Goal: Communication & Community: Answer question/provide support

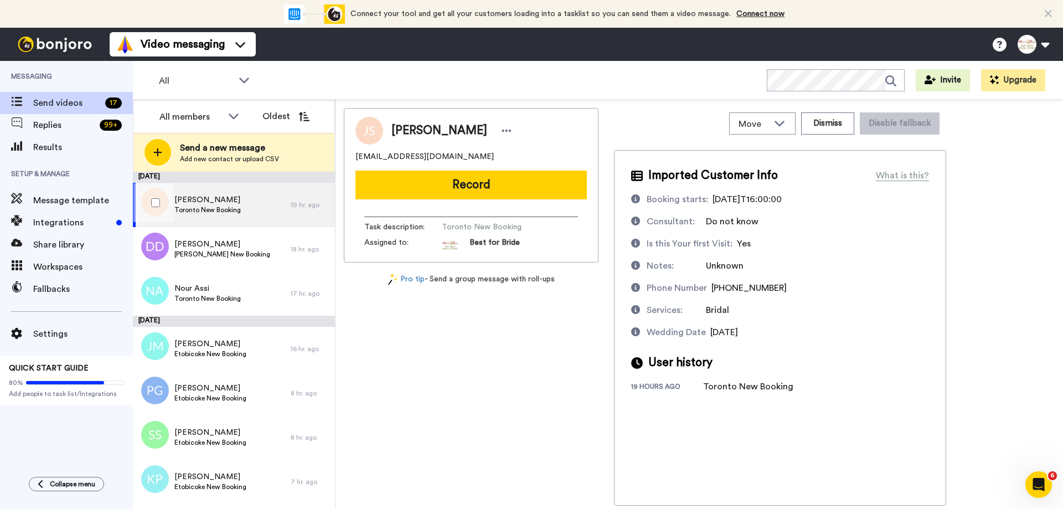
click at [233, 208] on span "Toronto New Booking" at bounding box center [207, 209] width 66 height 9
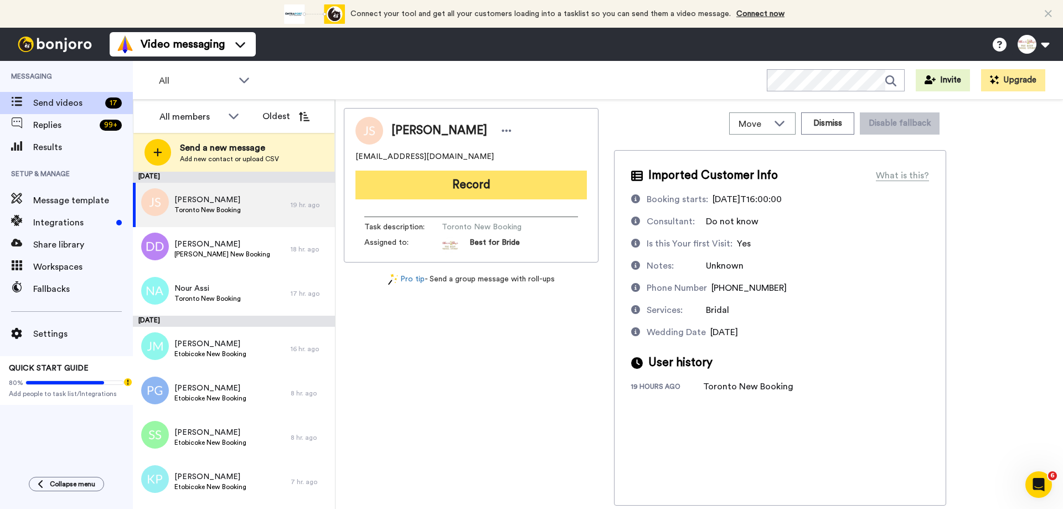
click at [463, 194] on button "Record" at bounding box center [470, 184] width 231 height 29
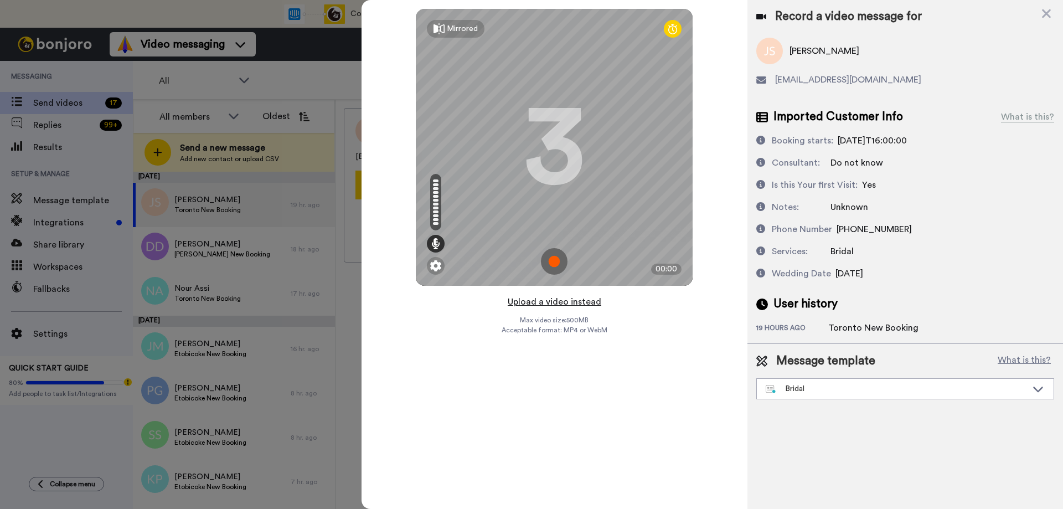
click at [529, 300] on button "Upload a video instead" at bounding box center [554, 301] width 100 height 14
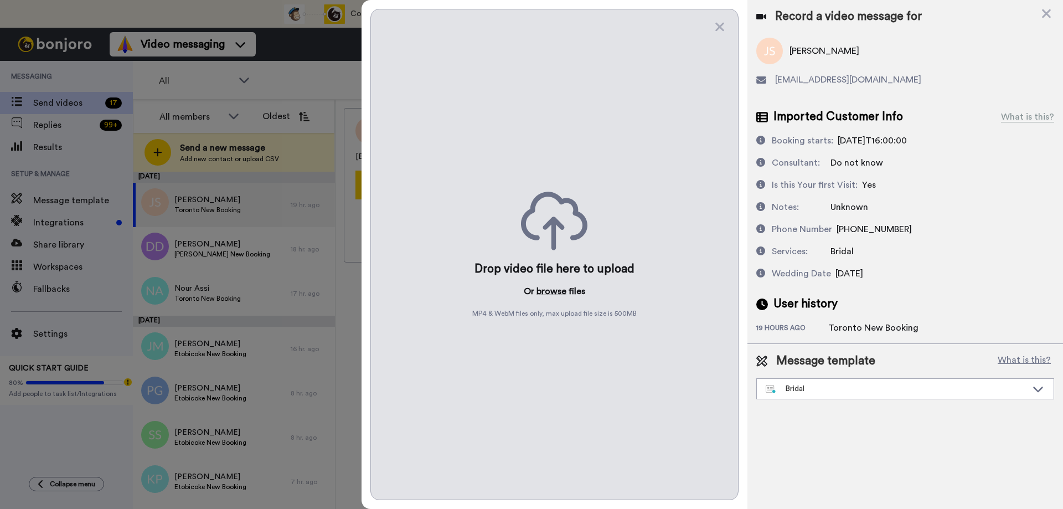
click at [545, 294] on button "browse" at bounding box center [551, 291] width 30 height 13
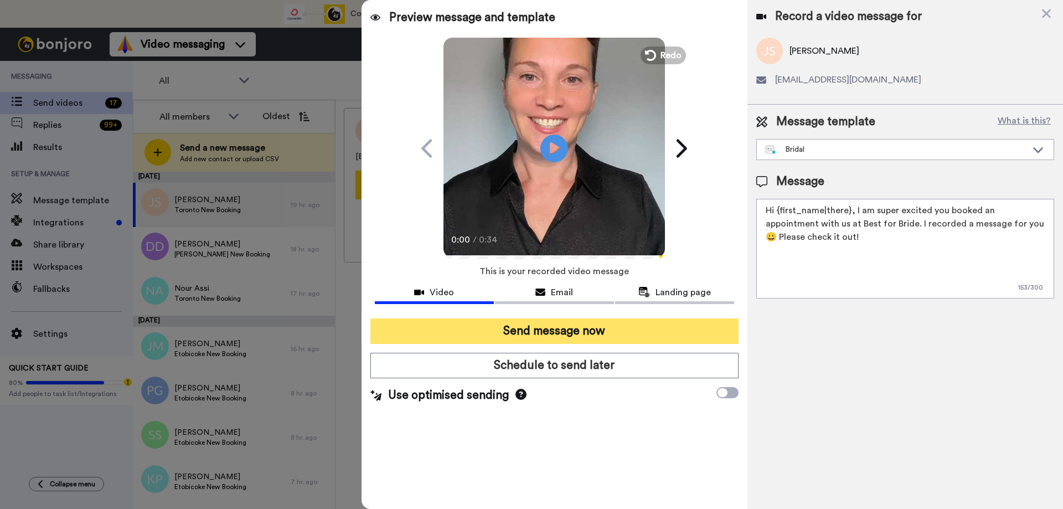
click at [576, 319] on button "Send message now" at bounding box center [554, 330] width 368 height 25
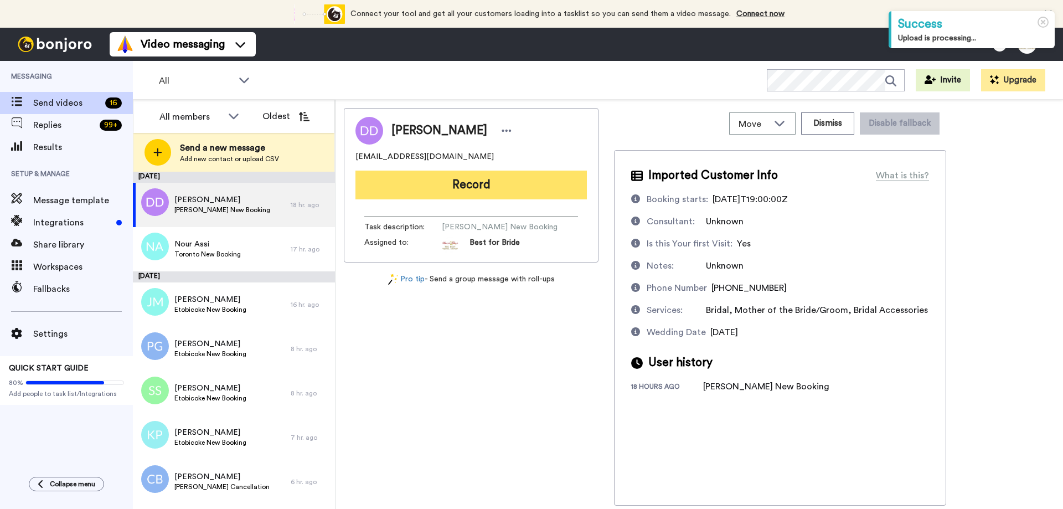
click at [484, 193] on button "Record" at bounding box center [470, 184] width 231 height 29
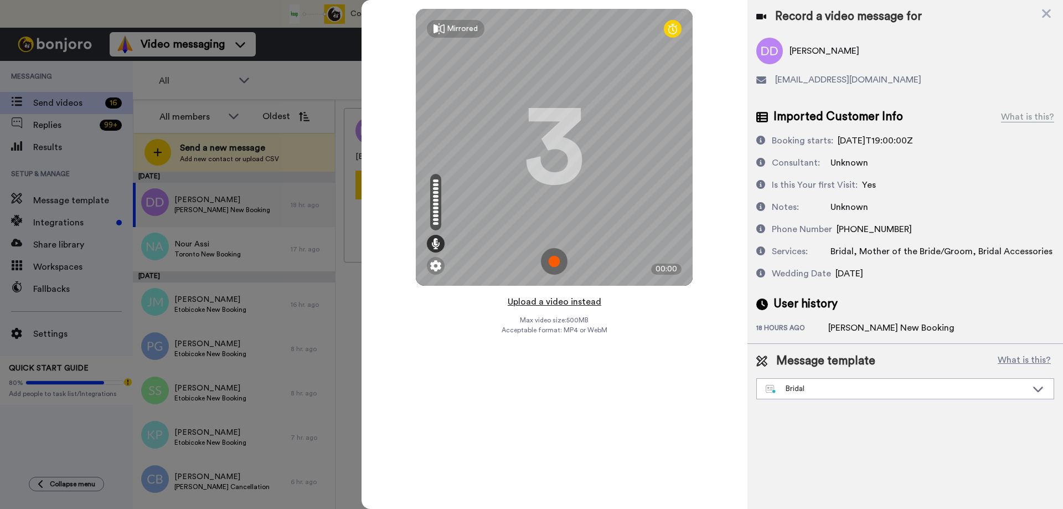
click at [539, 302] on button "Upload a video instead" at bounding box center [554, 301] width 100 height 14
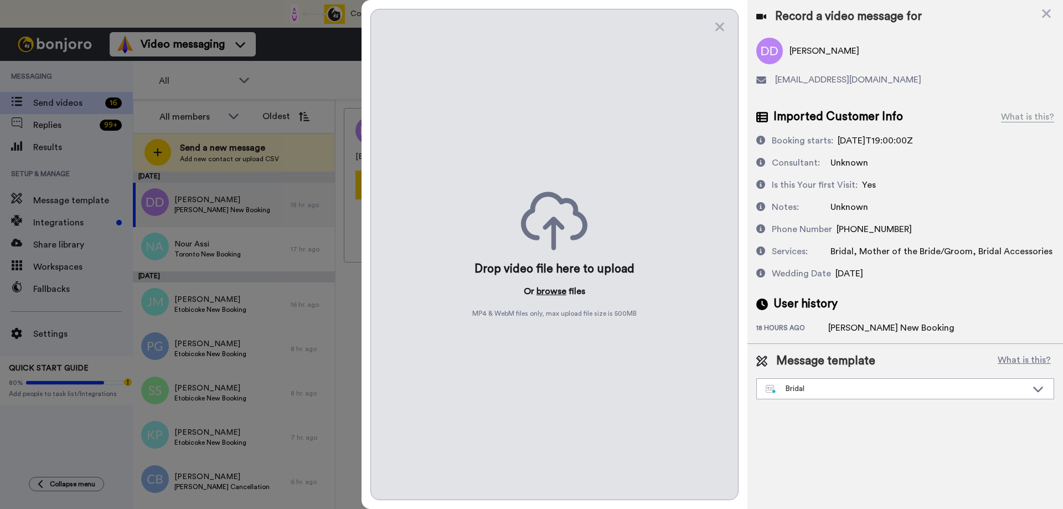
click at [549, 291] on button "browse" at bounding box center [551, 291] width 30 height 13
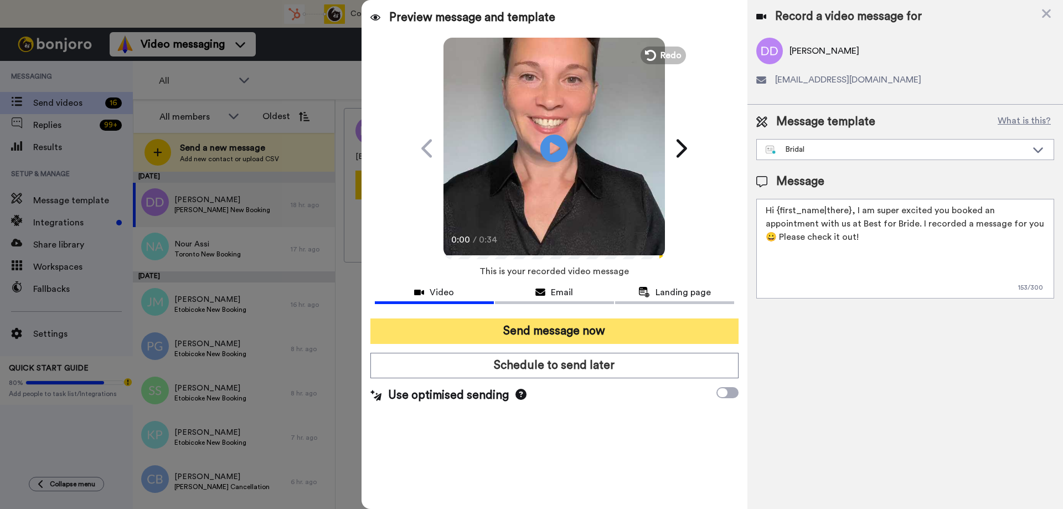
click at [540, 334] on button "Send message now" at bounding box center [554, 330] width 368 height 25
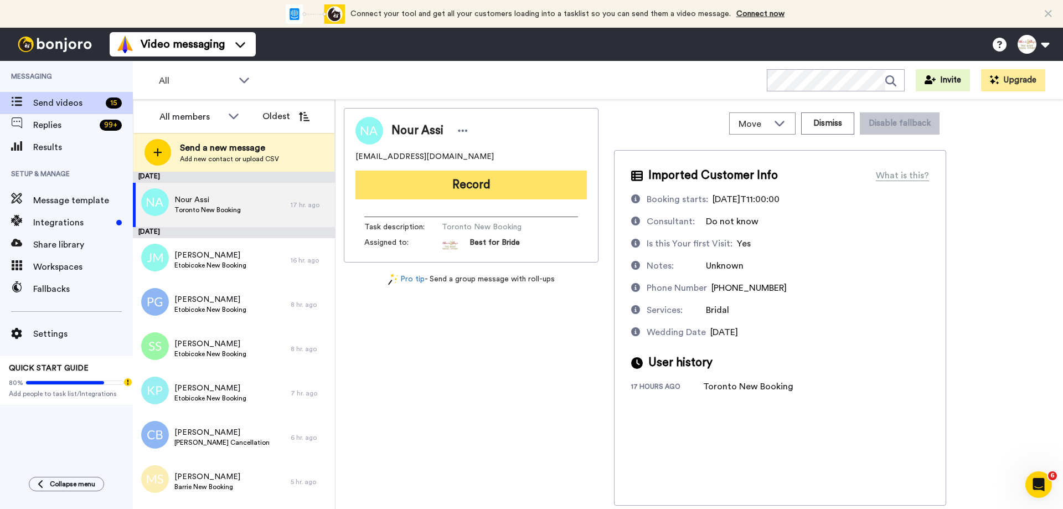
click at [490, 189] on button "Record" at bounding box center [470, 184] width 231 height 29
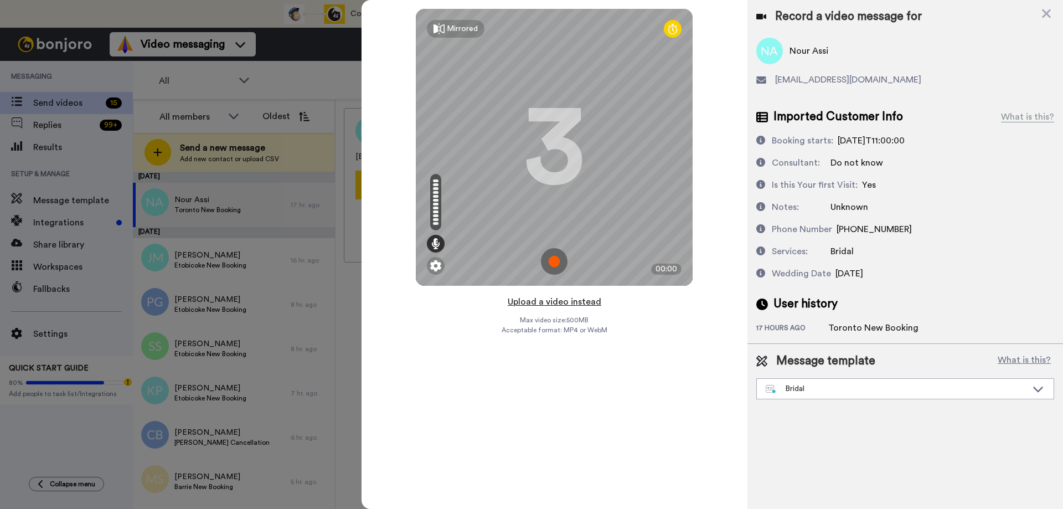
click at [550, 300] on button "Upload a video instead" at bounding box center [554, 301] width 100 height 14
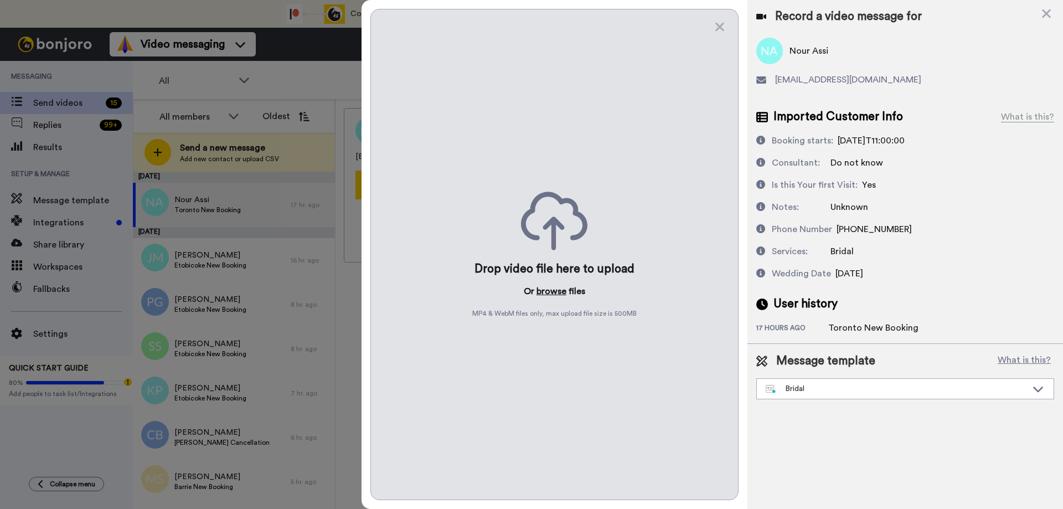
click at [552, 294] on button "browse" at bounding box center [551, 291] width 30 height 13
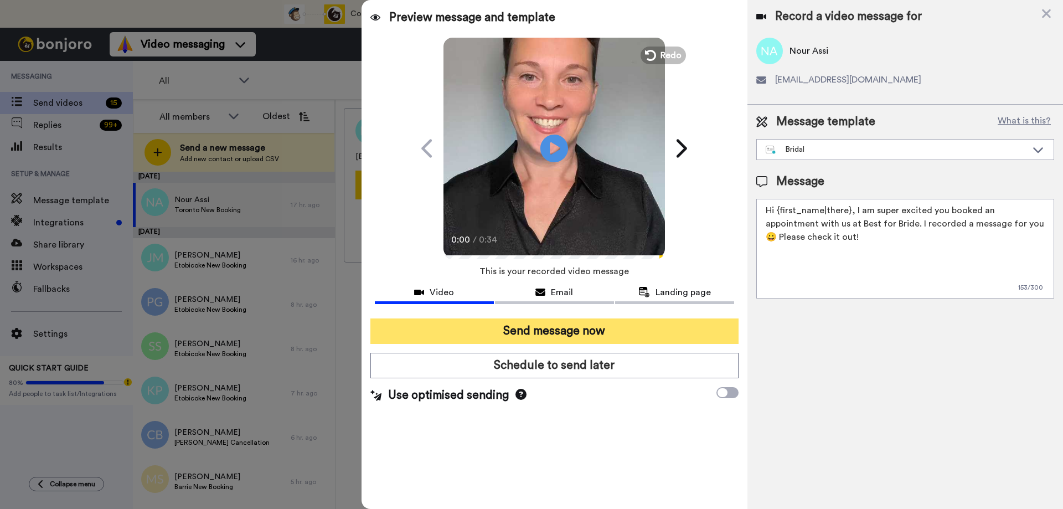
click at [555, 334] on button "Send message now" at bounding box center [554, 330] width 368 height 25
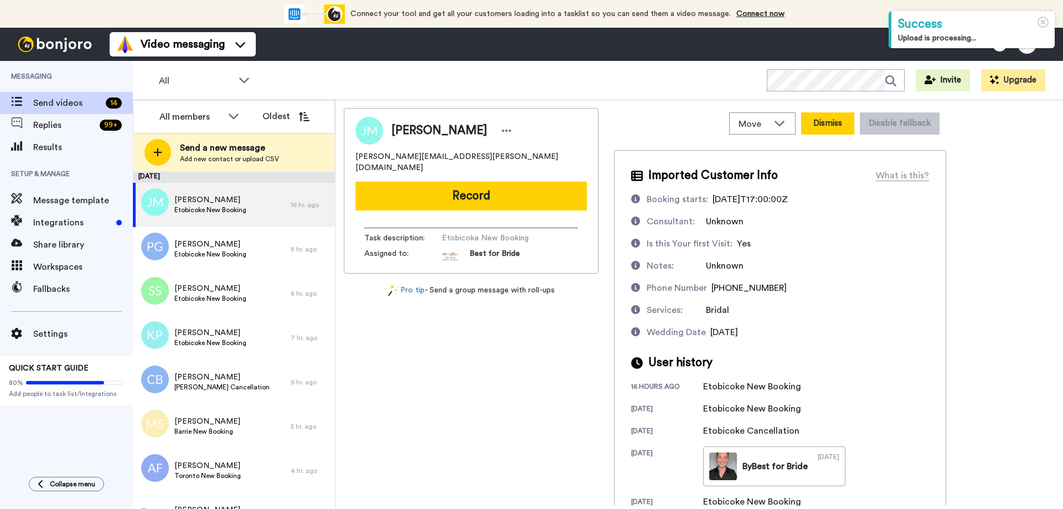
click at [833, 121] on button "Dismiss" at bounding box center [827, 123] width 53 height 22
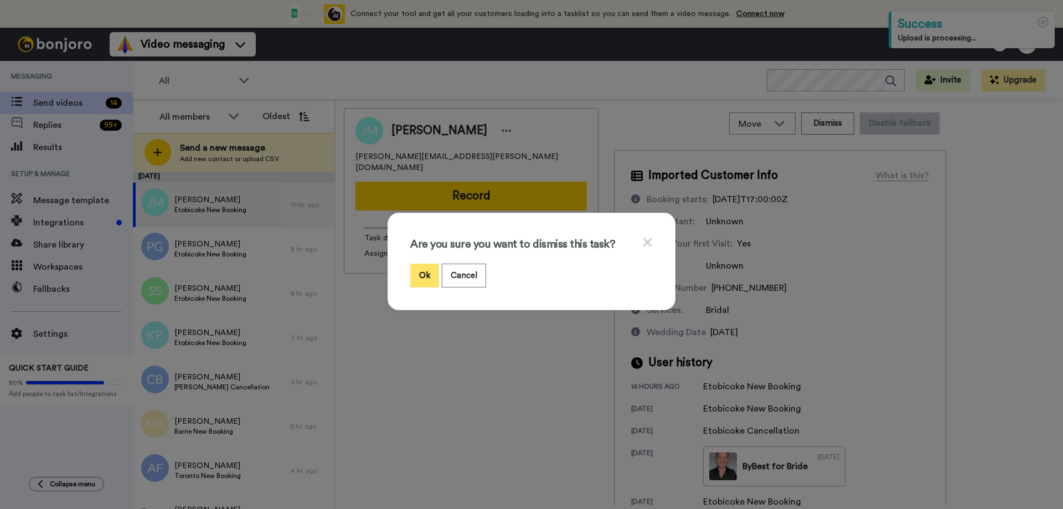
click at [426, 272] on button "Ok" at bounding box center [424, 275] width 29 height 24
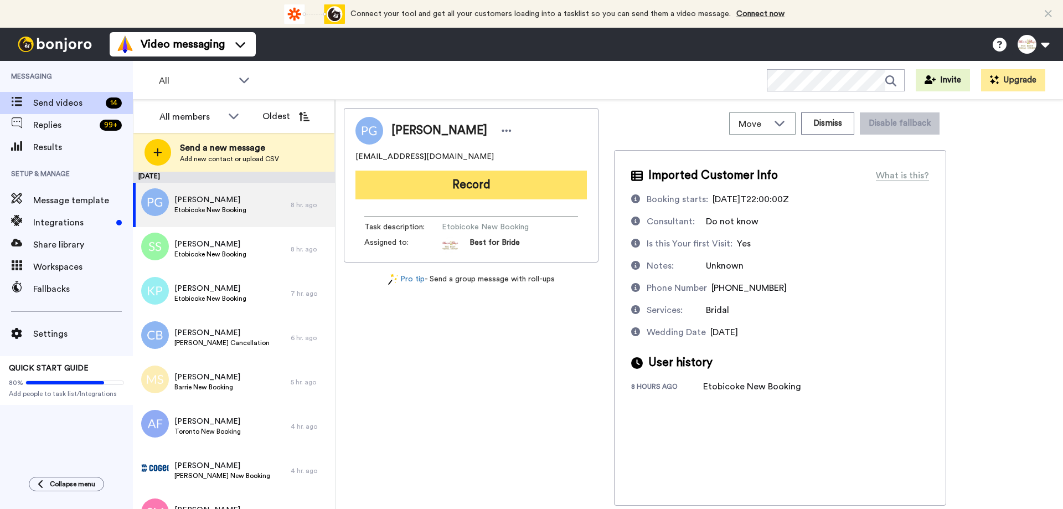
click at [513, 190] on button "Record" at bounding box center [470, 184] width 231 height 29
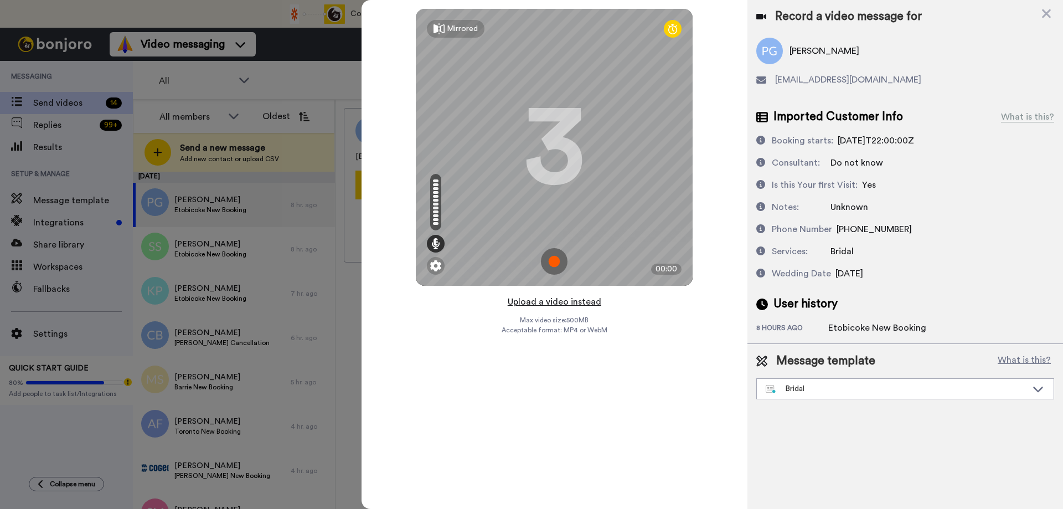
click at [543, 303] on button "Upload a video instead" at bounding box center [554, 301] width 100 height 14
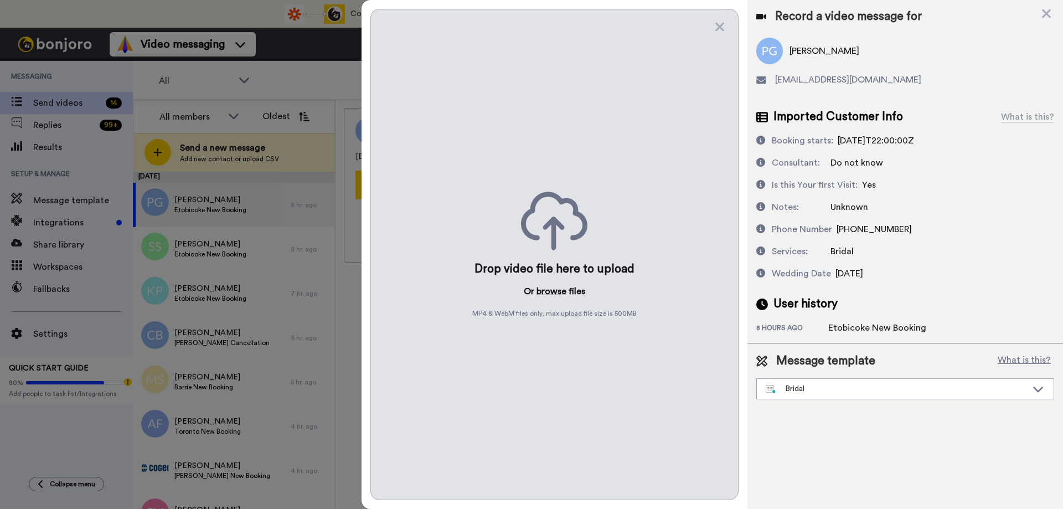
click at [549, 296] on button "browse" at bounding box center [551, 291] width 30 height 13
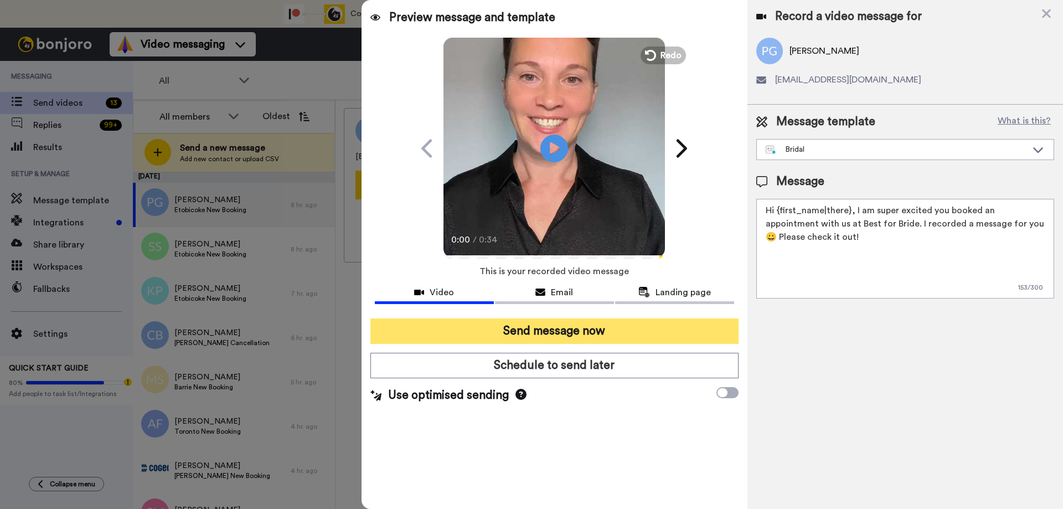
click at [534, 334] on button "Send message now" at bounding box center [554, 330] width 368 height 25
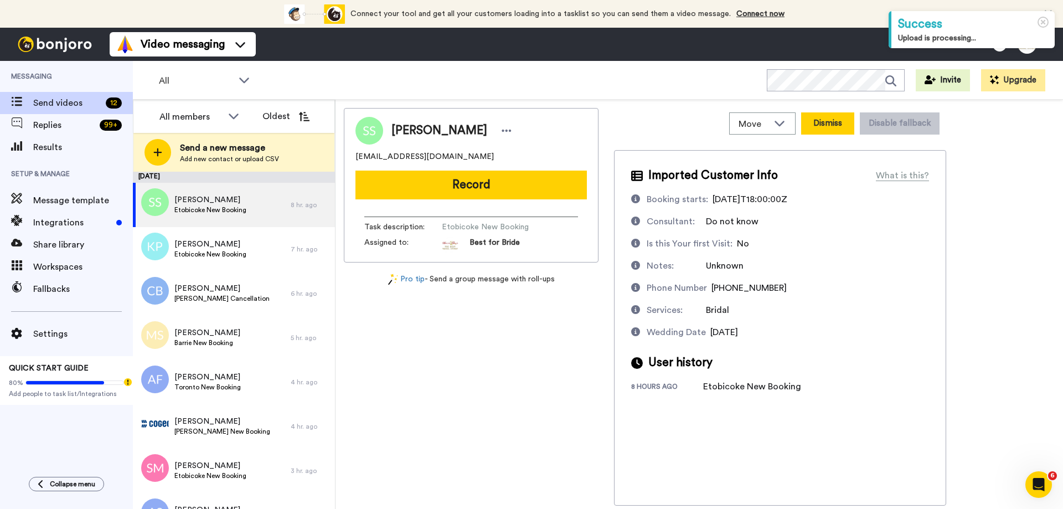
click at [829, 126] on button "Dismiss" at bounding box center [827, 123] width 53 height 22
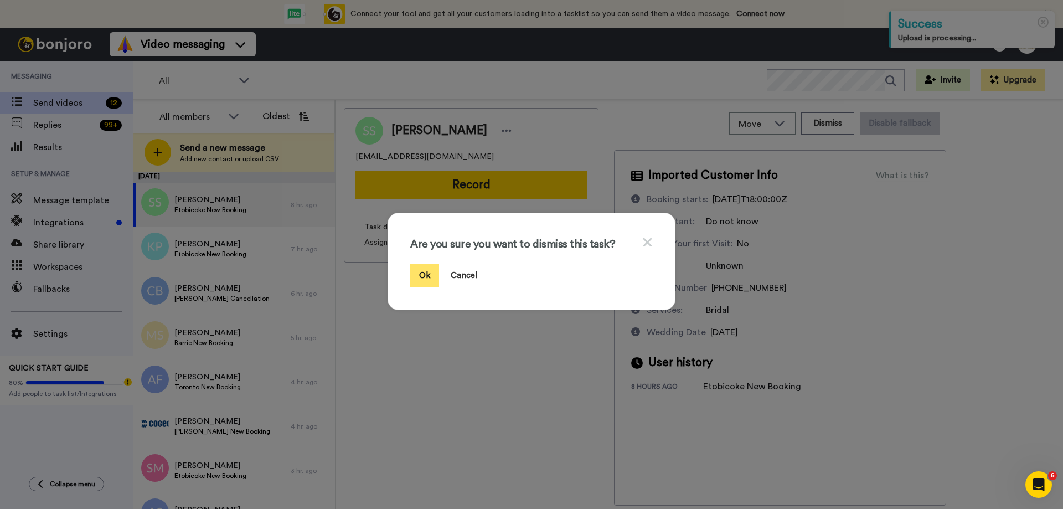
click at [421, 275] on button "Ok" at bounding box center [424, 275] width 29 height 24
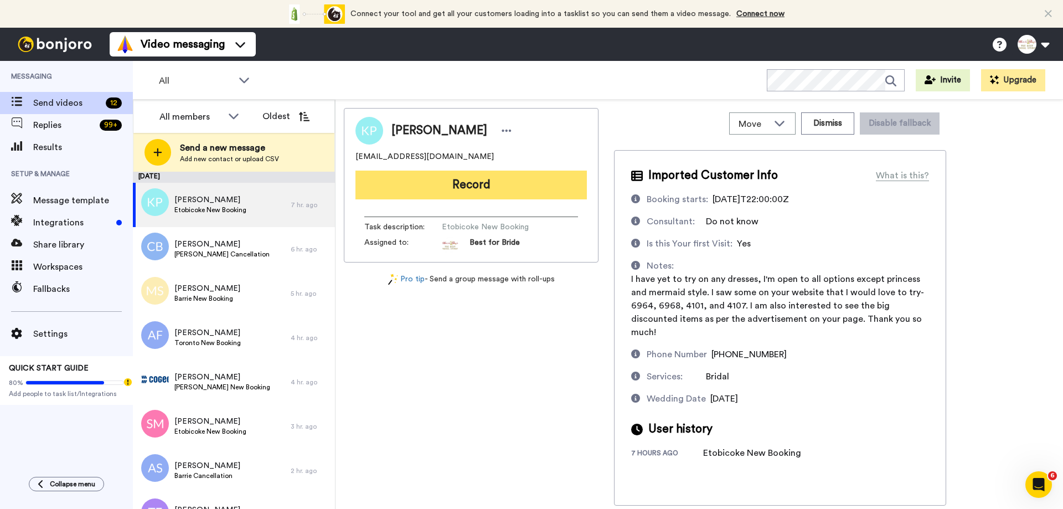
click at [478, 189] on button "Record" at bounding box center [470, 184] width 231 height 29
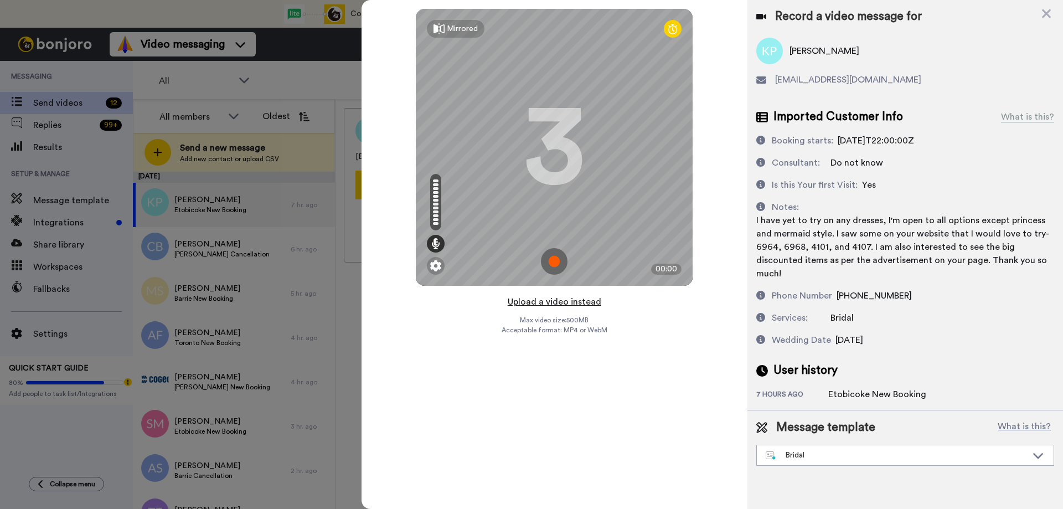
click at [541, 303] on button "Upload a video instead" at bounding box center [554, 301] width 100 height 14
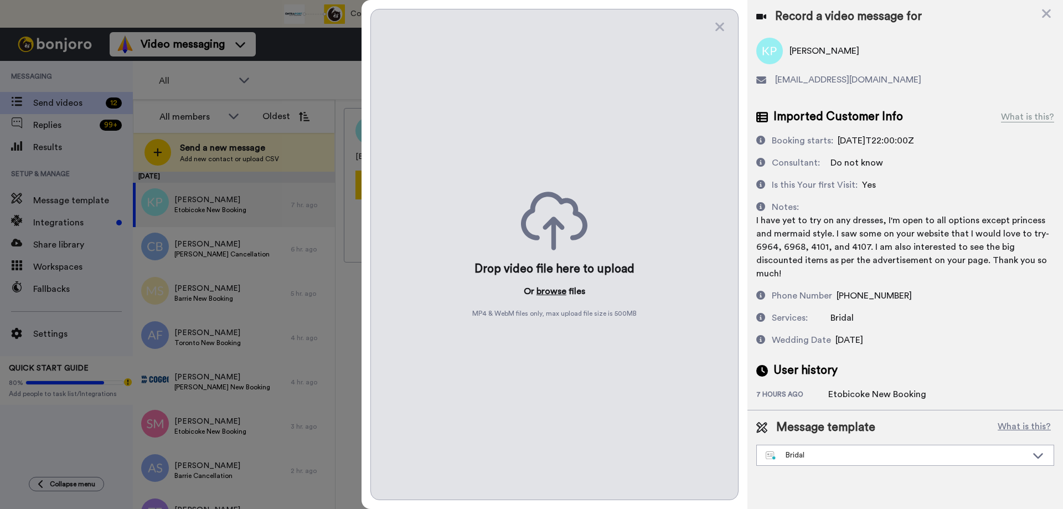
click at [551, 291] on button "browse" at bounding box center [551, 291] width 30 height 13
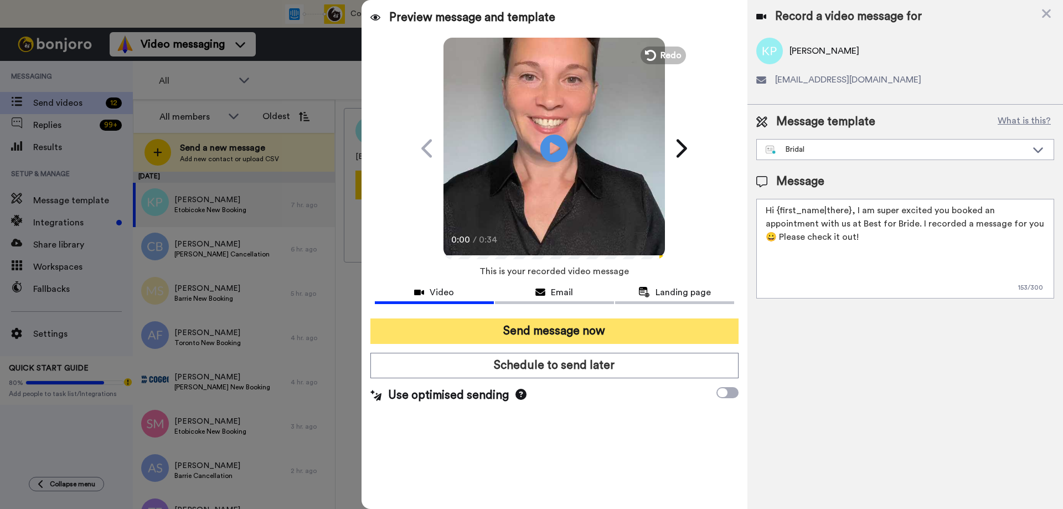
click at [551, 324] on button "Send message now" at bounding box center [554, 330] width 368 height 25
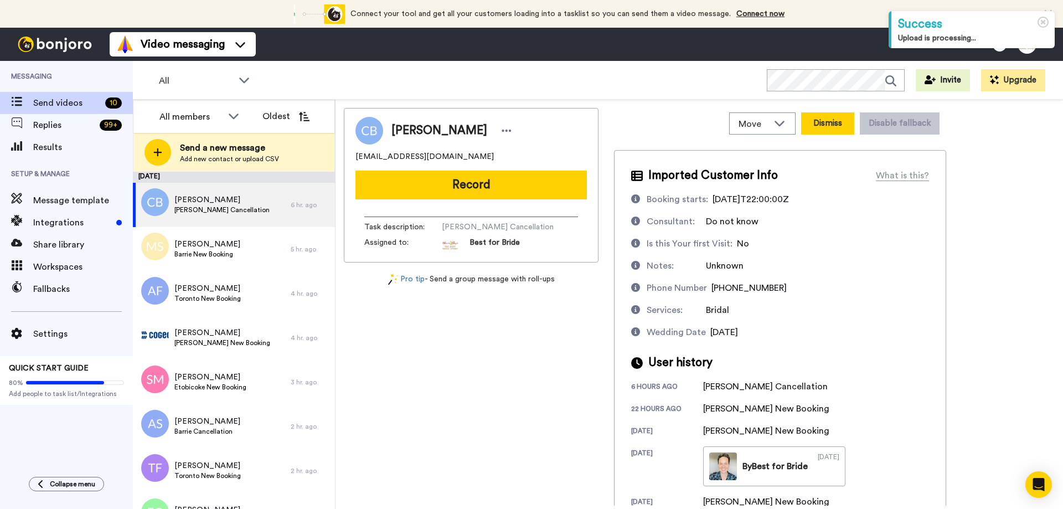
click at [821, 125] on button "Dismiss" at bounding box center [827, 123] width 53 height 22
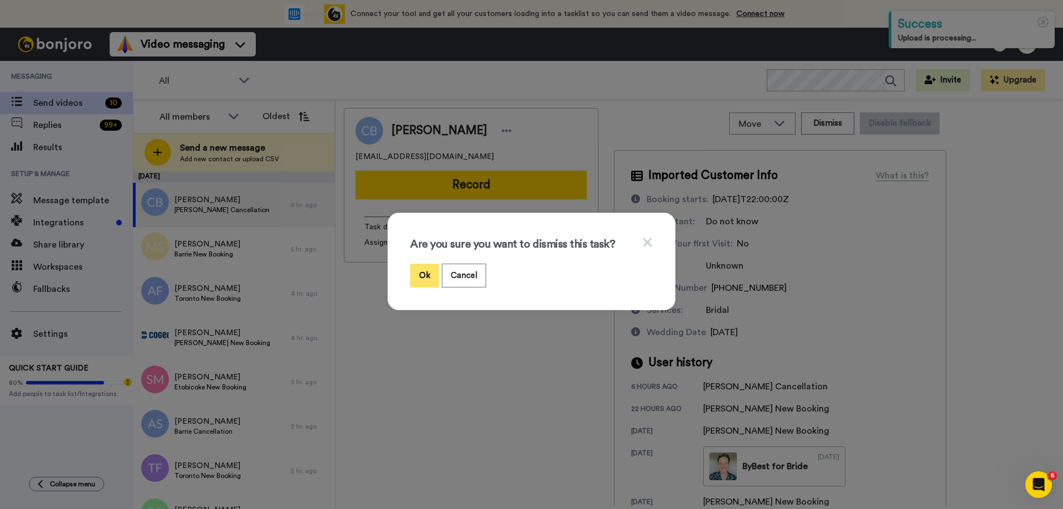
click at [419, 279] on button "Ok" at bounding box center [424, 275] width 29 height 24
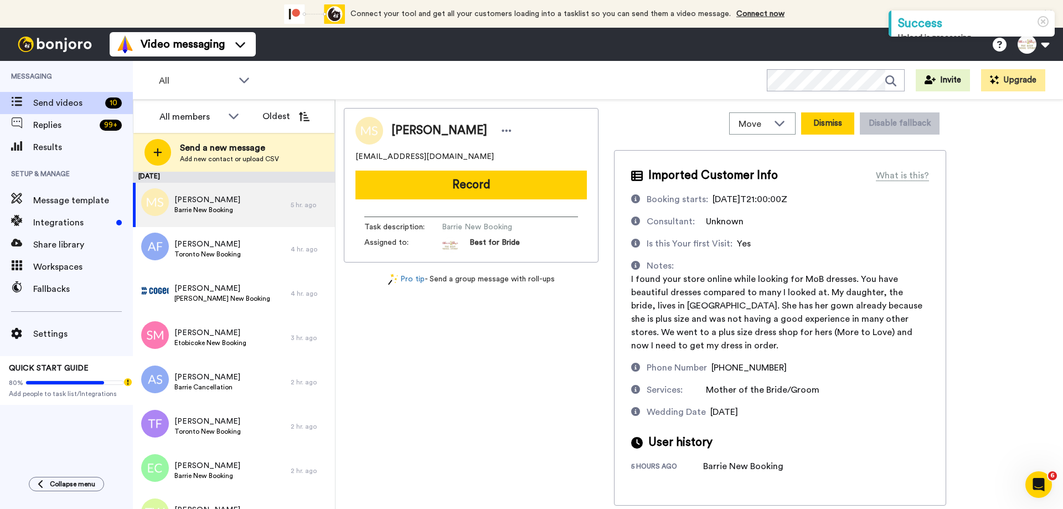
click at [816, 124] on button "Dismiss" at bounding box center [827, 123] width 53 height 22
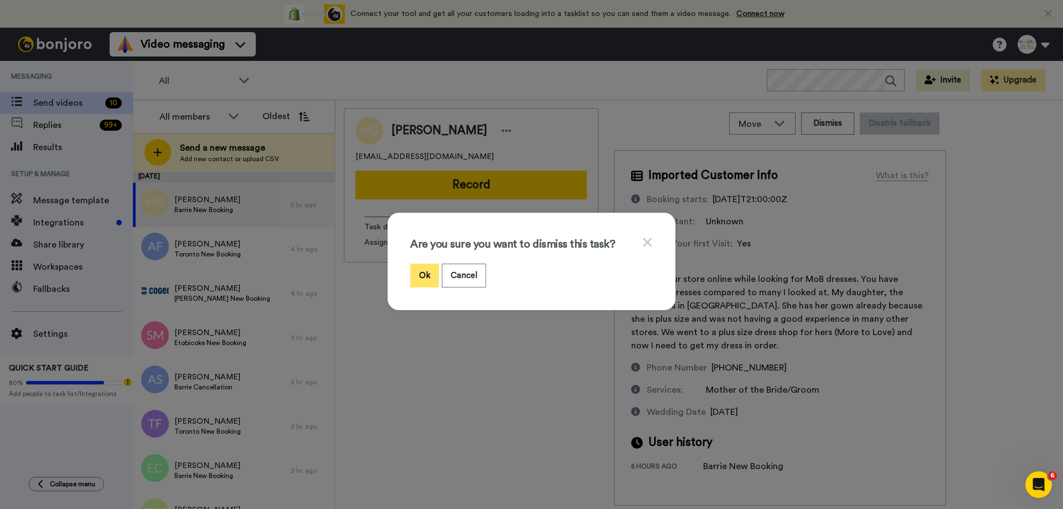
click at [425, 277] on button "Ok" at bounding box center [424, 275] width 29 height 24
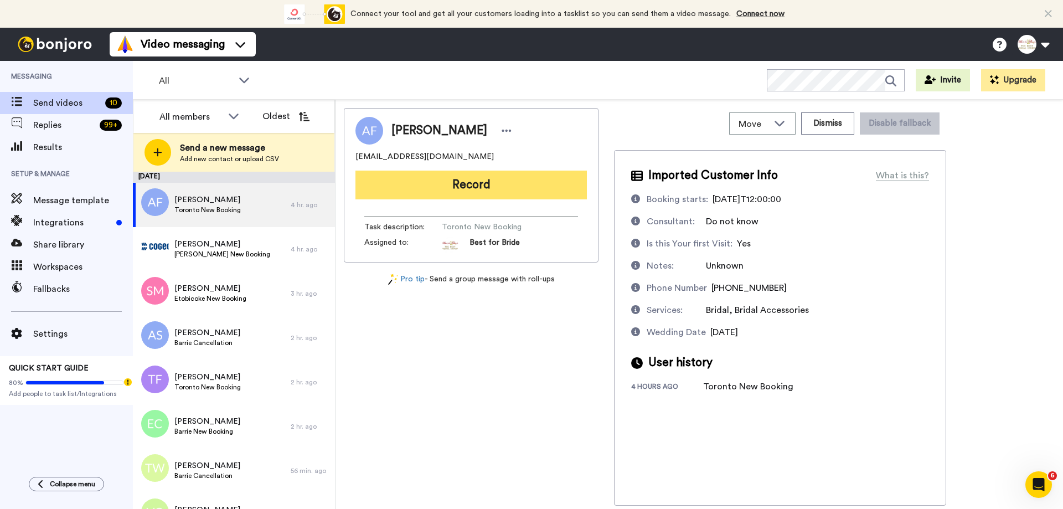
click at [468, 190] on button "Record" at bounding box center [470, 184] width 231 height 29
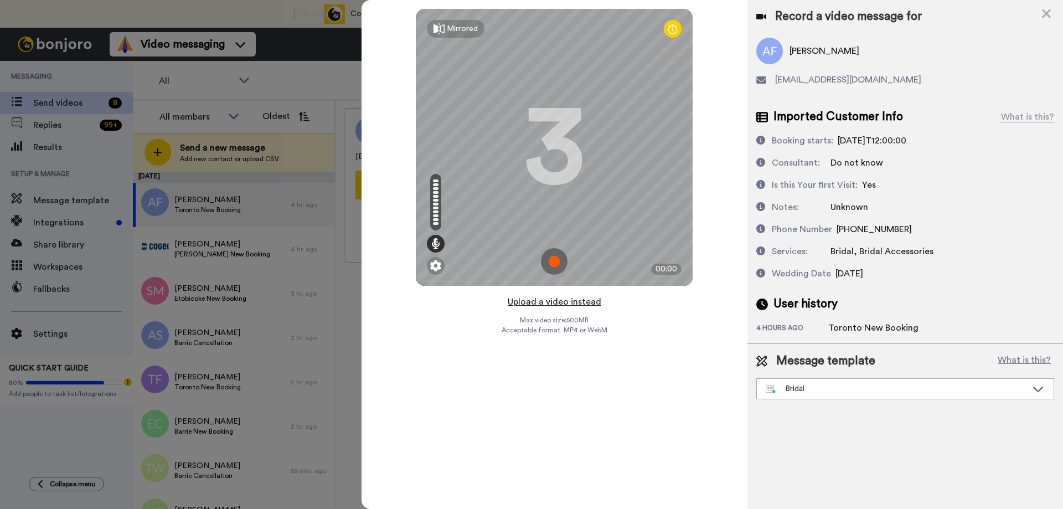
click at [544, 303] on button "Upload a video instead" at bounding box center [554, 301] width 100 height 14
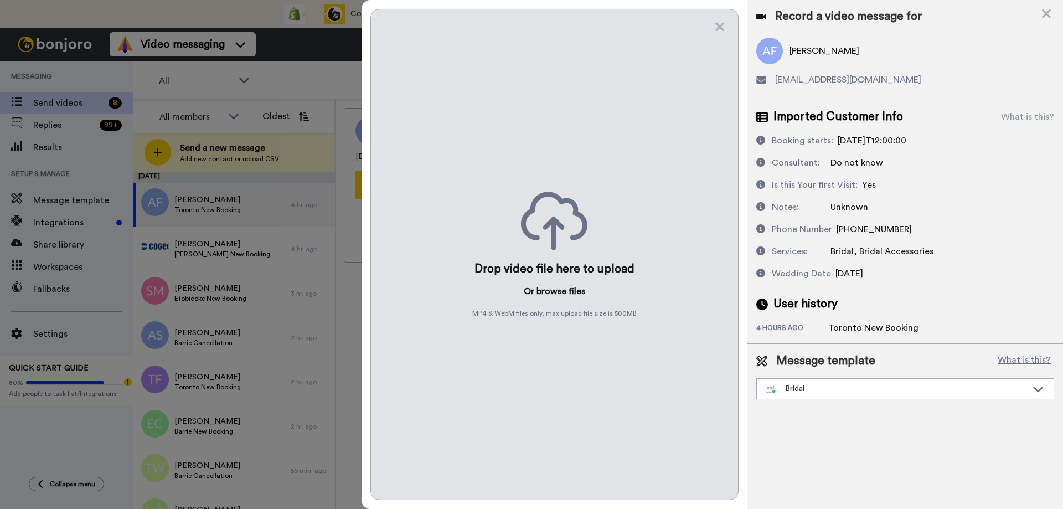
click at [552, 286] on button "browse" at bounding box center [551, 291] width 30 height 13
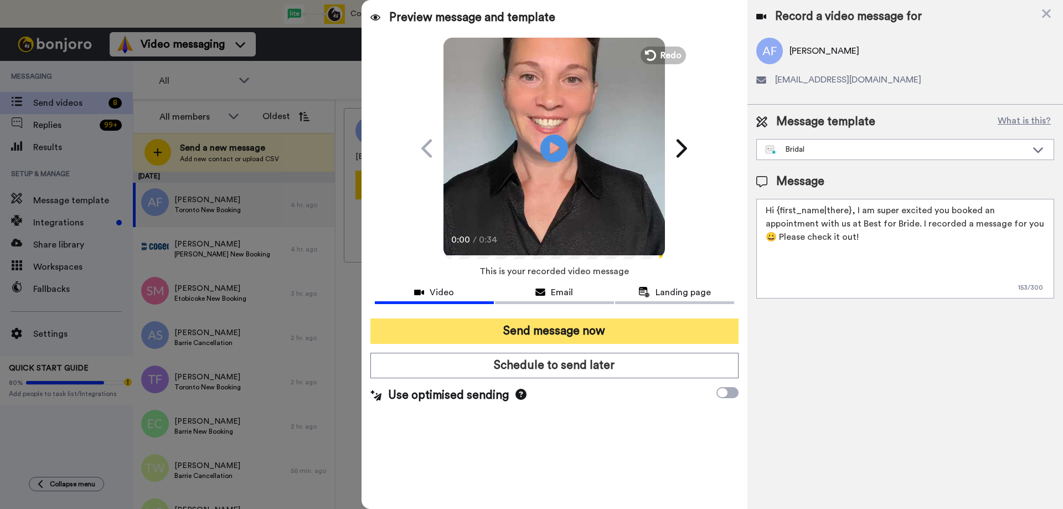
click at [513, 334] on button "Send message now" at bounding box center [554, 330] width 368 height 25
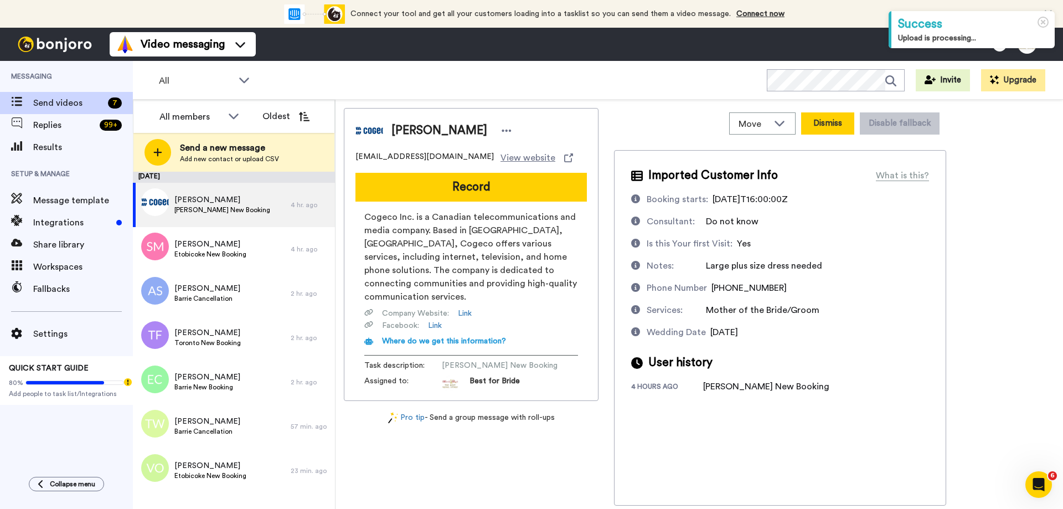
click at [829, 121] on button "Dismiss" at bounding box center [827, 123] width 53 height 22
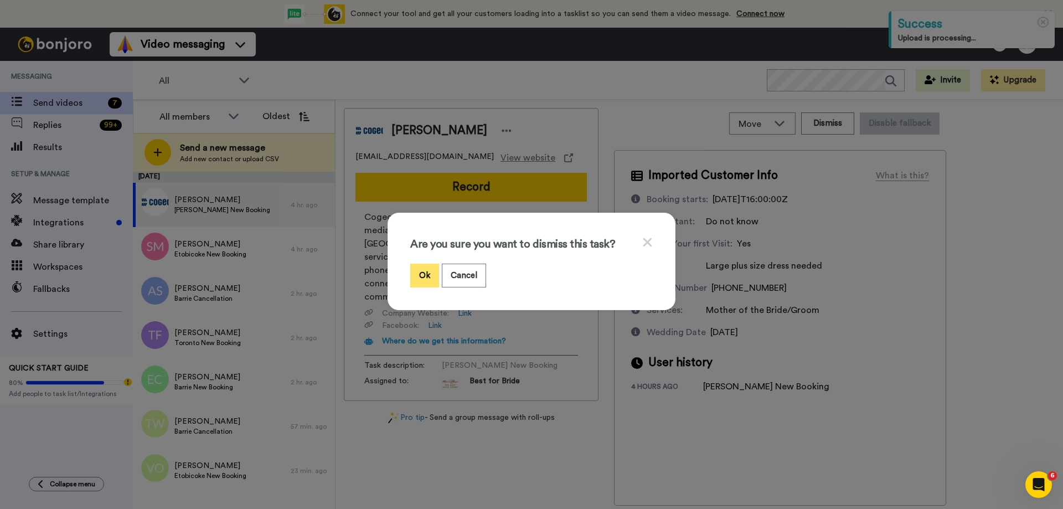
click at [428, 276] on button "Ok" at bounding box center [424, 275] width 29 height 24
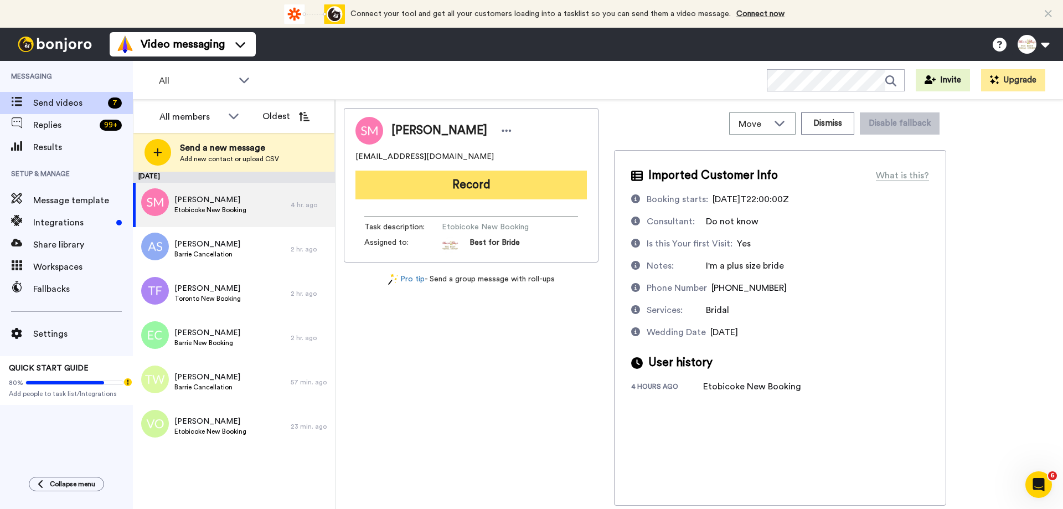
click at [448, 194] on button "Record" at bounding box center [470, 184] width 231 height 29
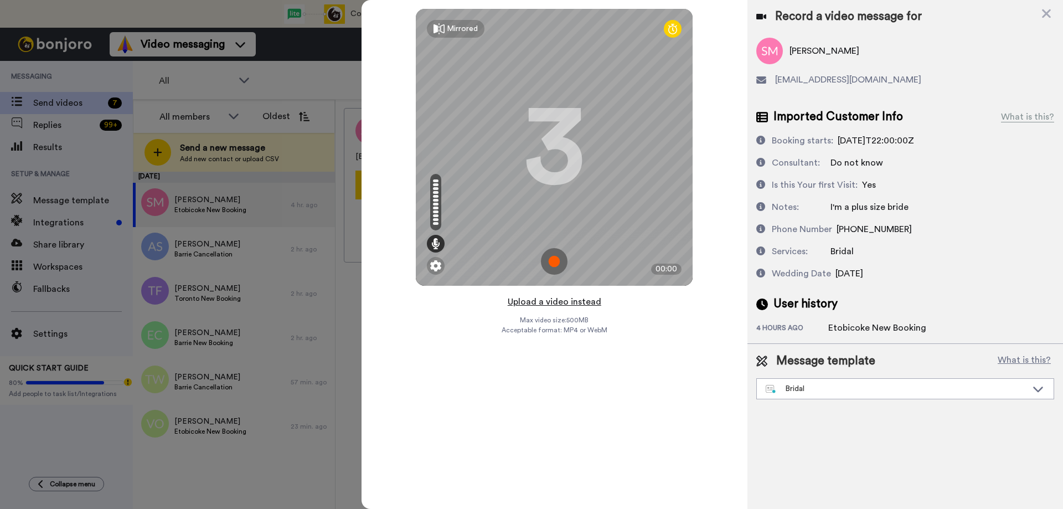
click at [551, 304] on button "Upload a video instead" at bounding box center [554, 301] width 100 height 14
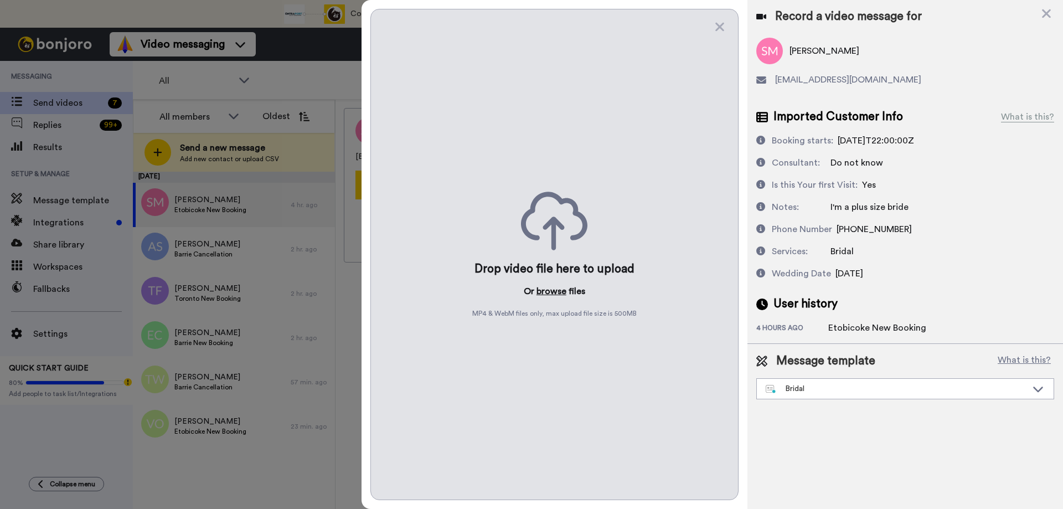
click at [555, 292] on button "browse" at bounding box center [551, 291] width 30 height 13
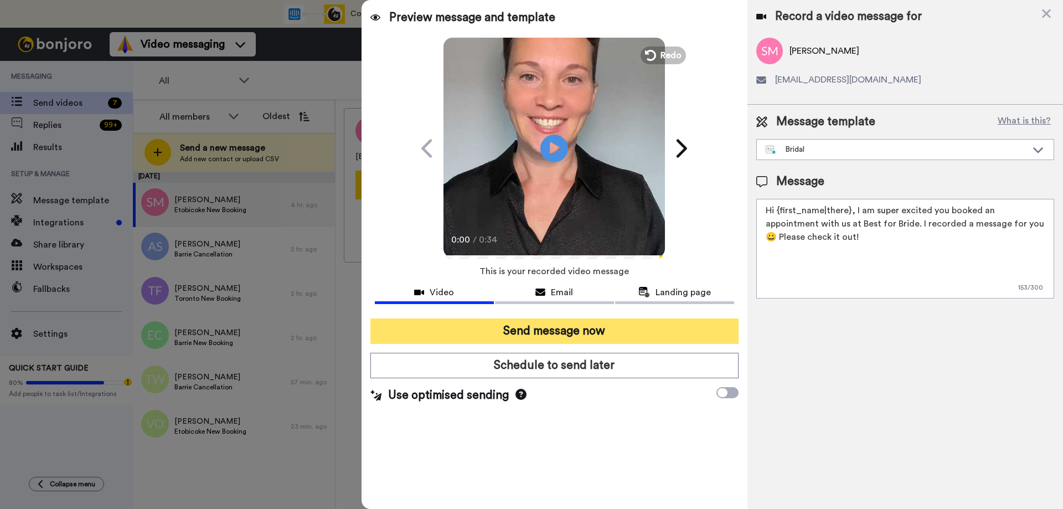
click at [521, 327] on button "Send message now" at bounding box center [554, 330] width 368 height 25
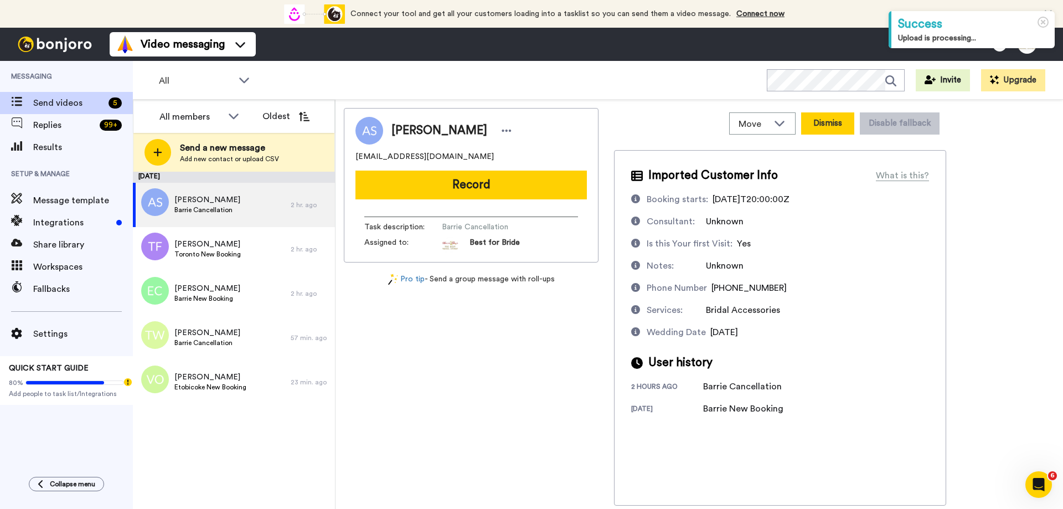
click at [834, 122] on button "Dismiss" at bounding box center [827, 123] width 53 height 22
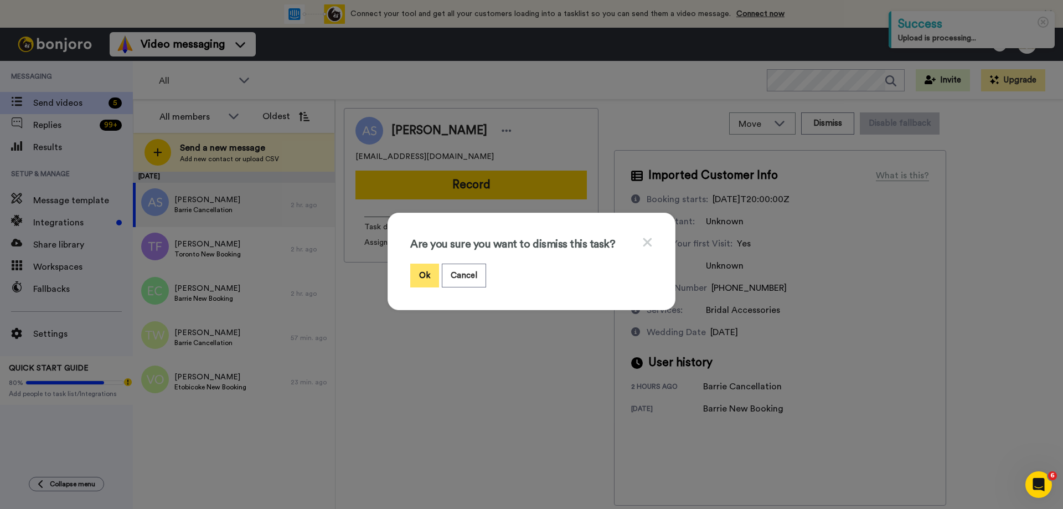
click at [420, 279] on button "Ok" at bounding box center [424, 275] width 29 height 24
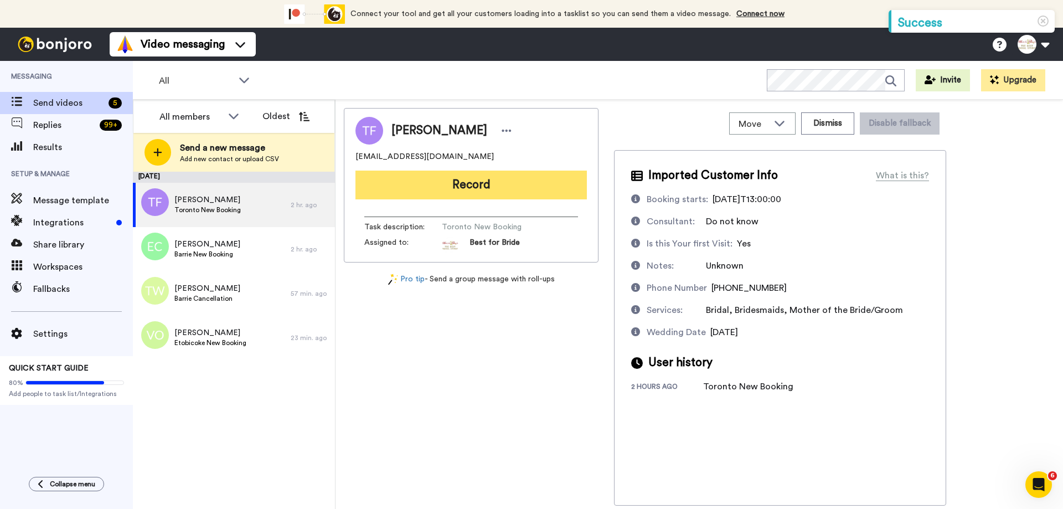
click at [469, 188] on button "Record" at bounding box center [470, 184] width 231 height 29
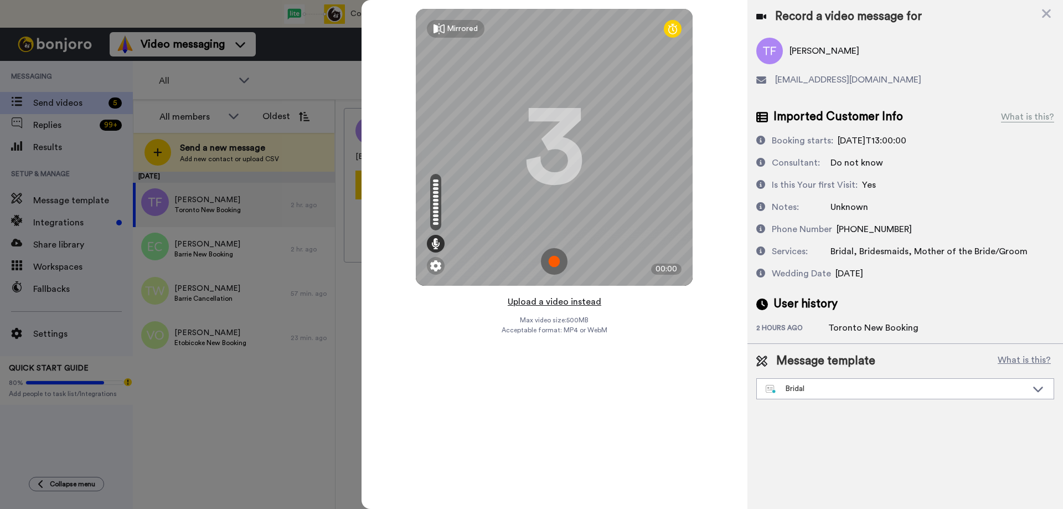
click at [542, 300] on button "Upload a video instead" at bounding box center [554, 301] width 100 height 14
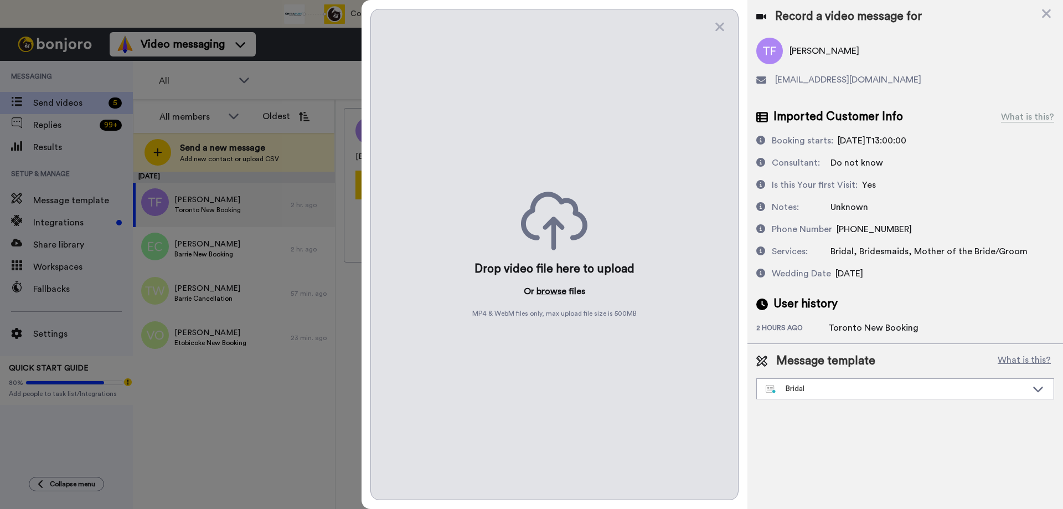
click at [549, 292] on button "browse" at bounding box center [551, 291] width 30 height 13
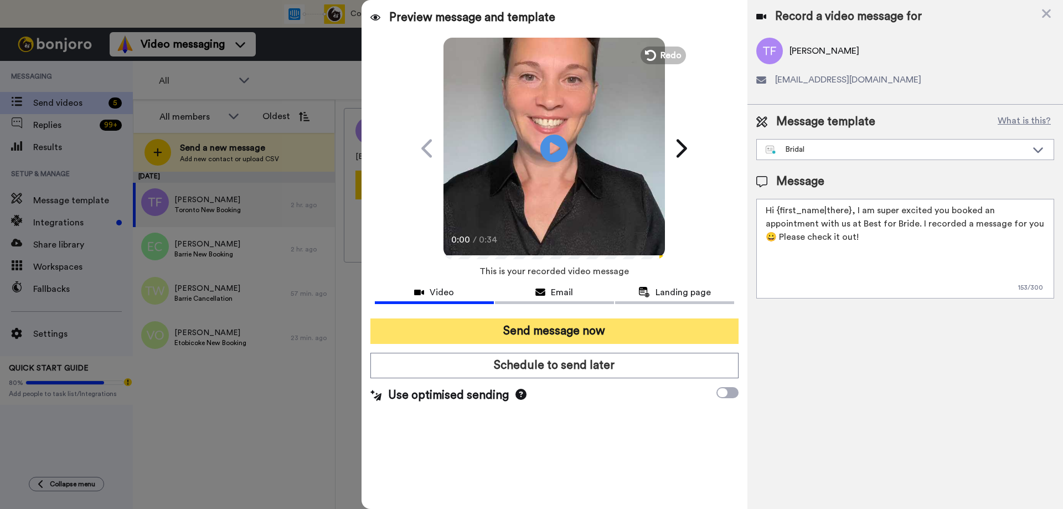
click at [525, 336] on button "Send message now" at bounding box center [554, 330] width 368 height 25
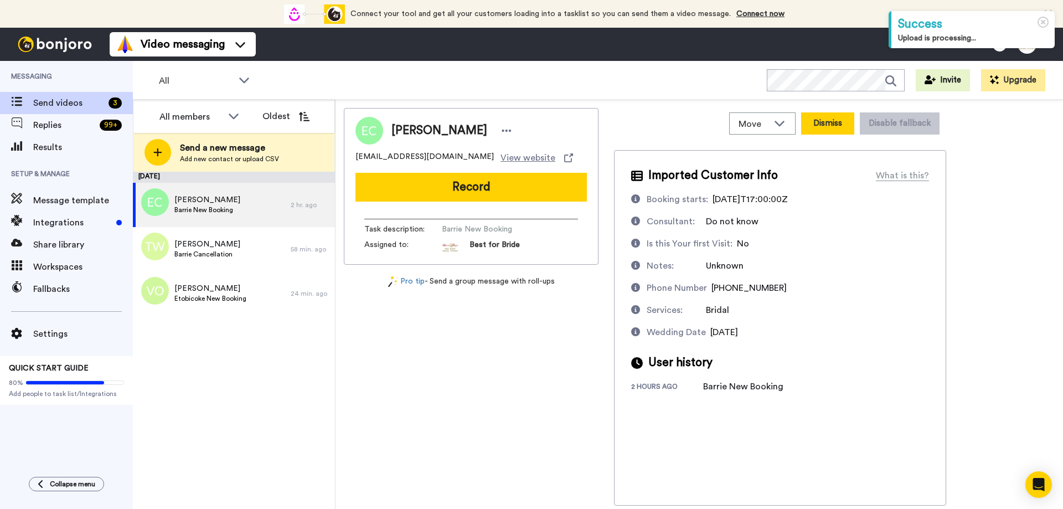
click at [835, 121] on button "Dismiss" at bounding box center [827, 123] width 53 height 22
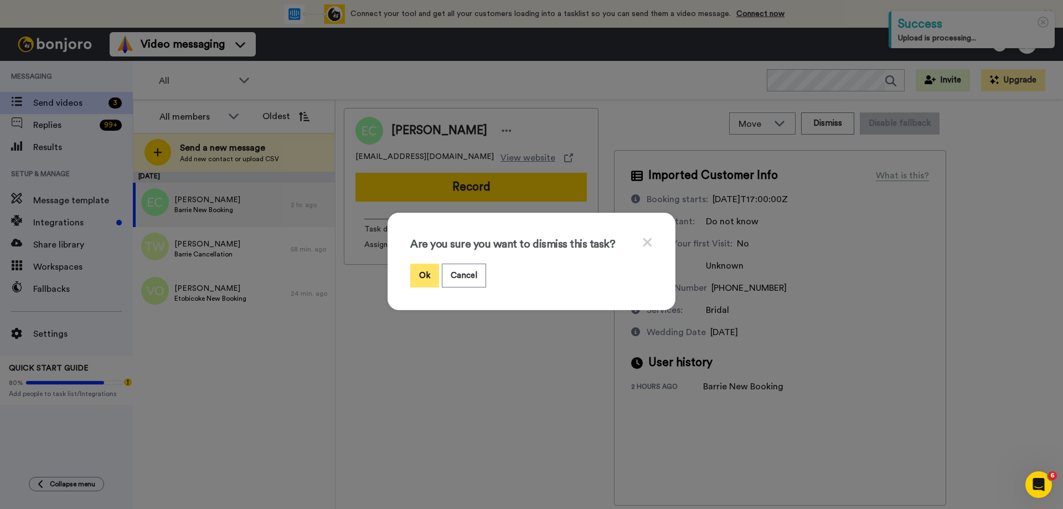
click at [416, 272] on button "Ok" at bounding box center [424, 275] width 29 height 24
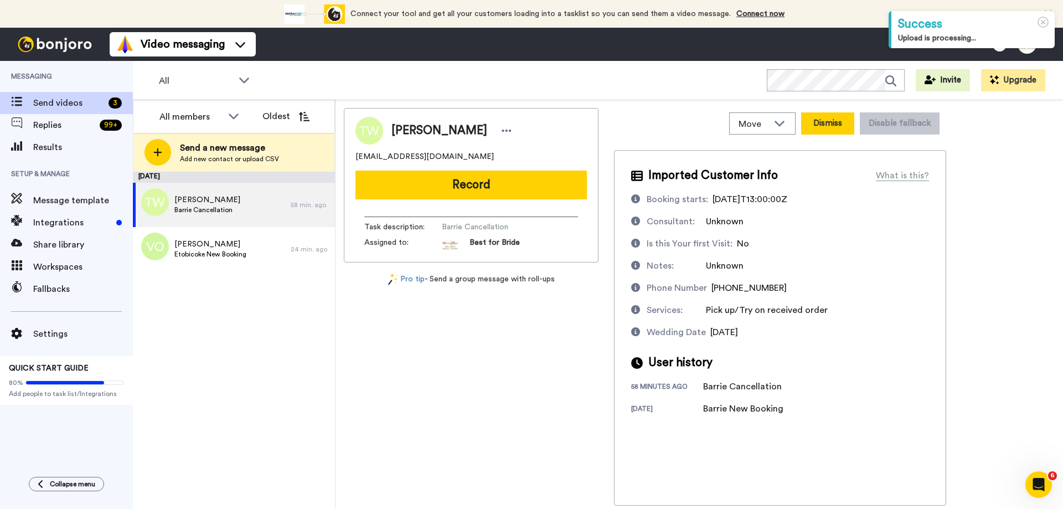
click at [829, 123] on button "Dismiss" at bounding box center [827, 123] width 53 height 22
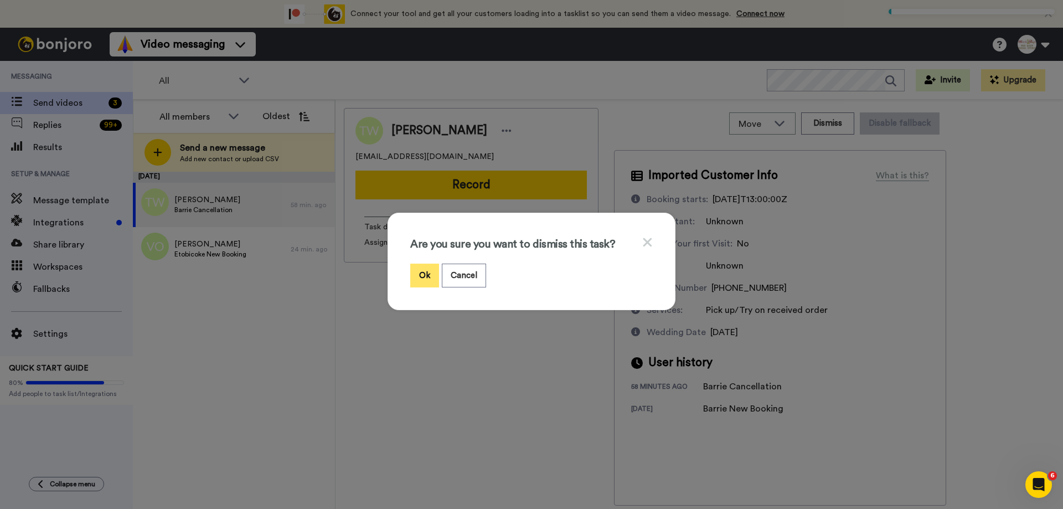
click at [422, 279] on button "Ok" at bounding box center [424, 275] width 29 height 24
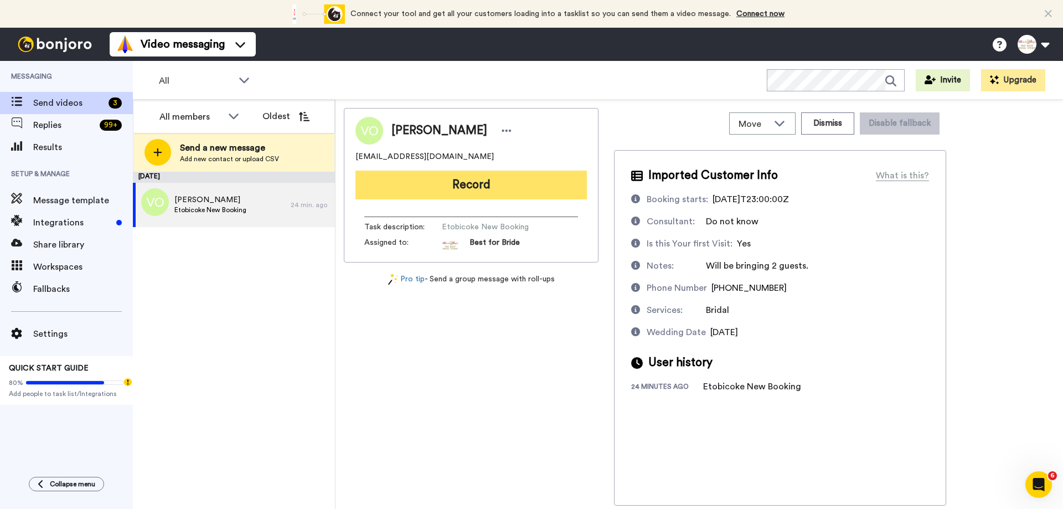
click at [499, 194] on button "Record" at bounding box center [470, 184] width 231 height 29
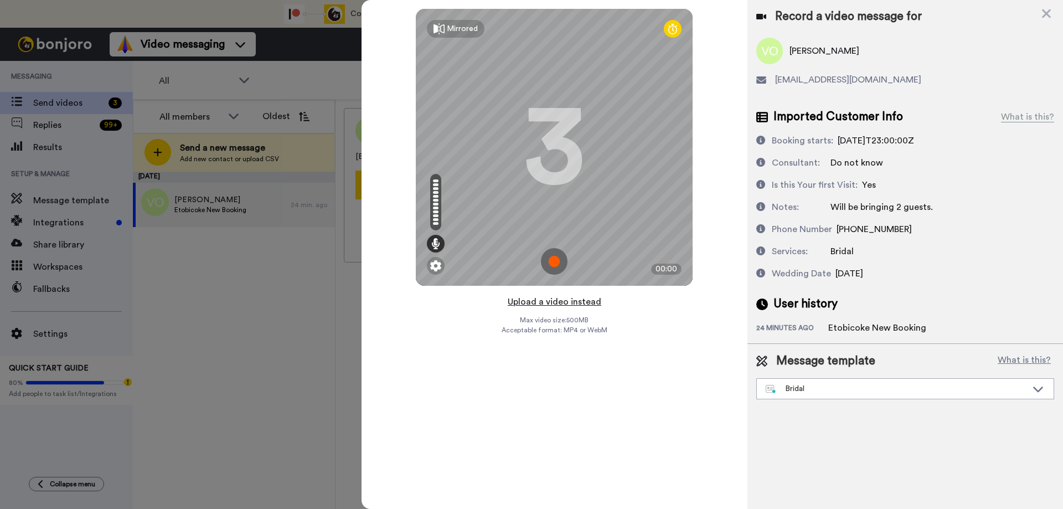
click at [546, 302] on button "Upload a video instead" at bounding box center [554, 301] width 100 height 14
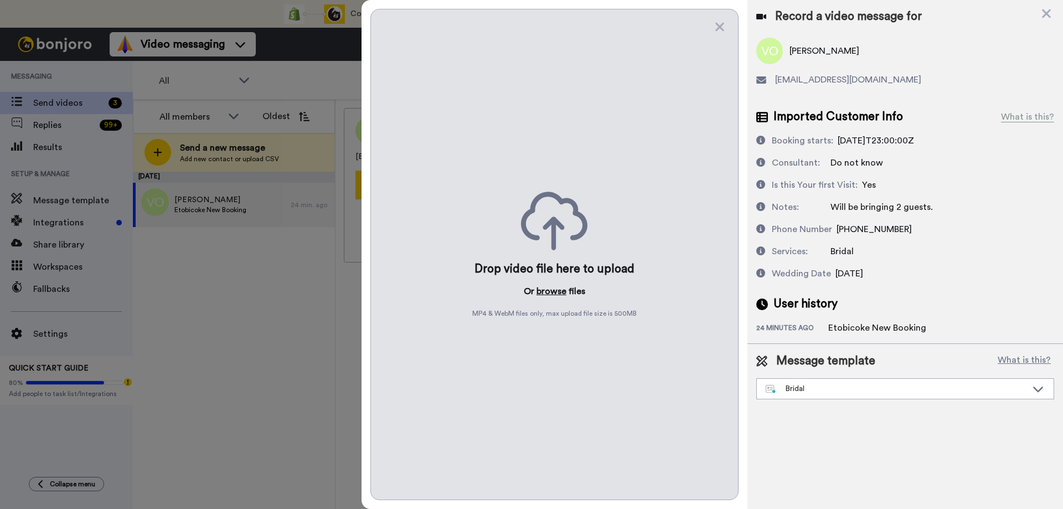
click at [562, 291] on button "browse" at bounding box center [551, 291] width 30 height 13
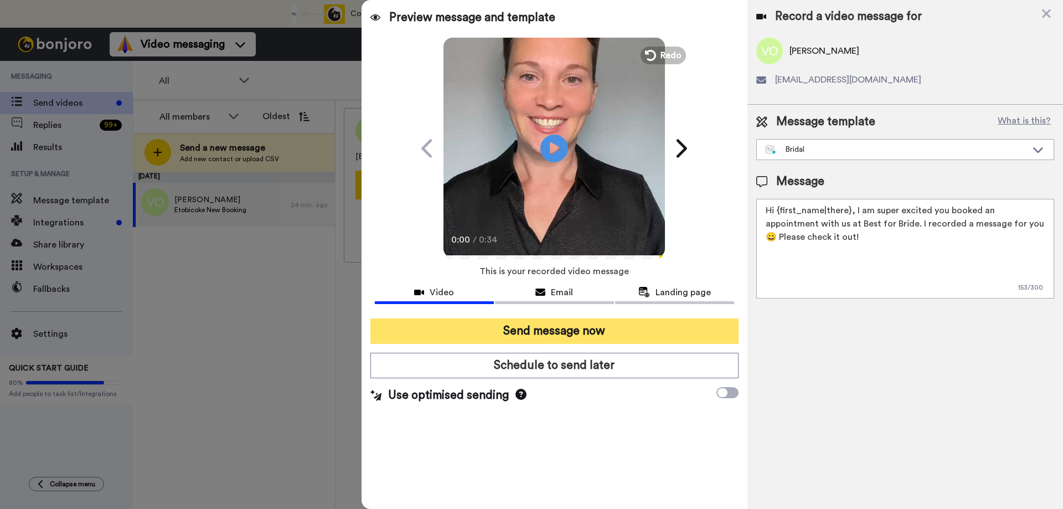
click at [521, 331] on button "Send message now" at bounding box center [554, 330] width 368 height 25
